Goal: Check status: Check status

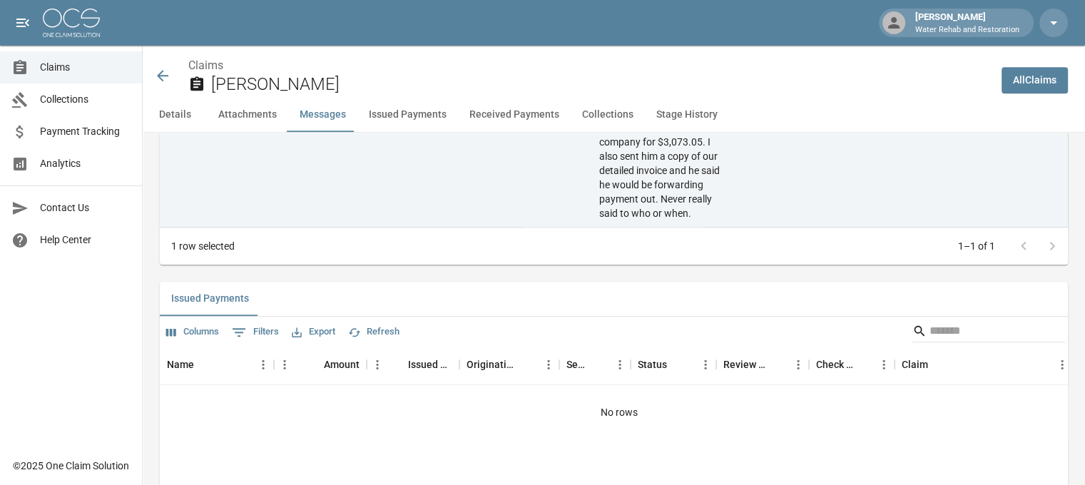
scroll to position [1566, 0]
click at [164, 76] on icon at bounding box center [162, 75] width 11 height 11
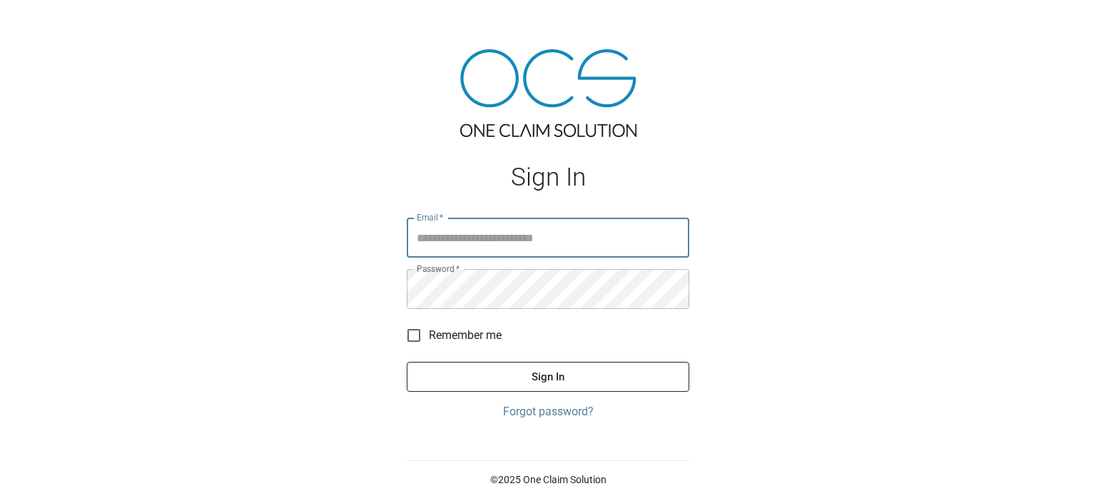
click at [453, 231] on input "Email   *" at bounding box center [548, 238] width 283 height 40
type input "**********"
click at [407, 362] on button "Sign In" at bounding box center [548, 377] width 283 height 30
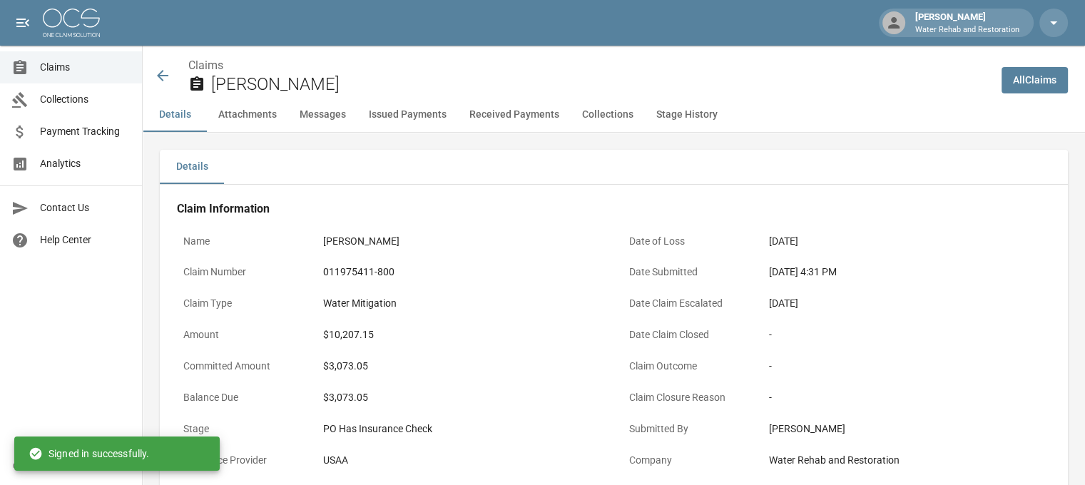
click at [157, 79] on icon at bounding box center [162, 75] width 17 height 17
